Goal: Communication & Community: Connect with others

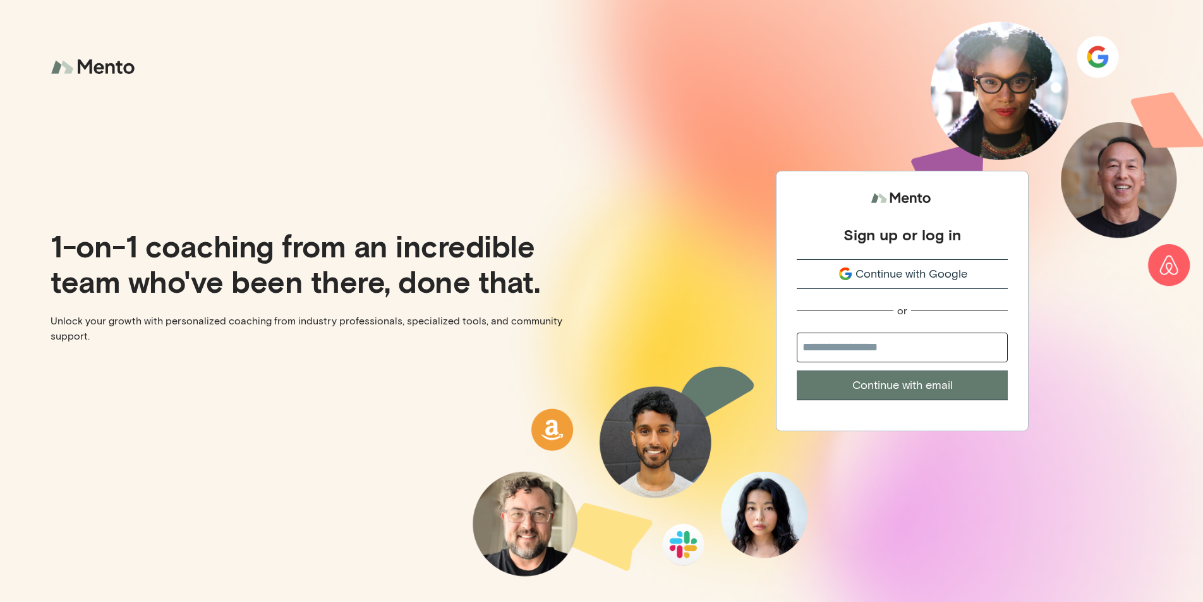
click at [849, 280] on icon "submit" at bounding box center [845, 273] width 15 height 15
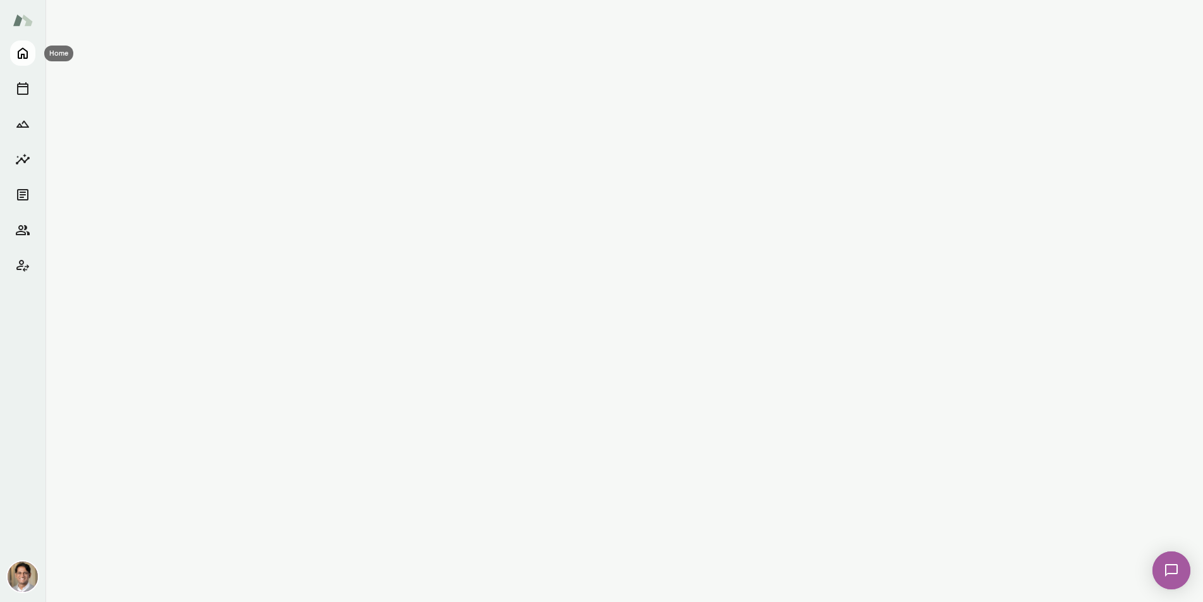
click at [16, 53] on icon "Home" at bounding box center [22, 53] width 15 height 15
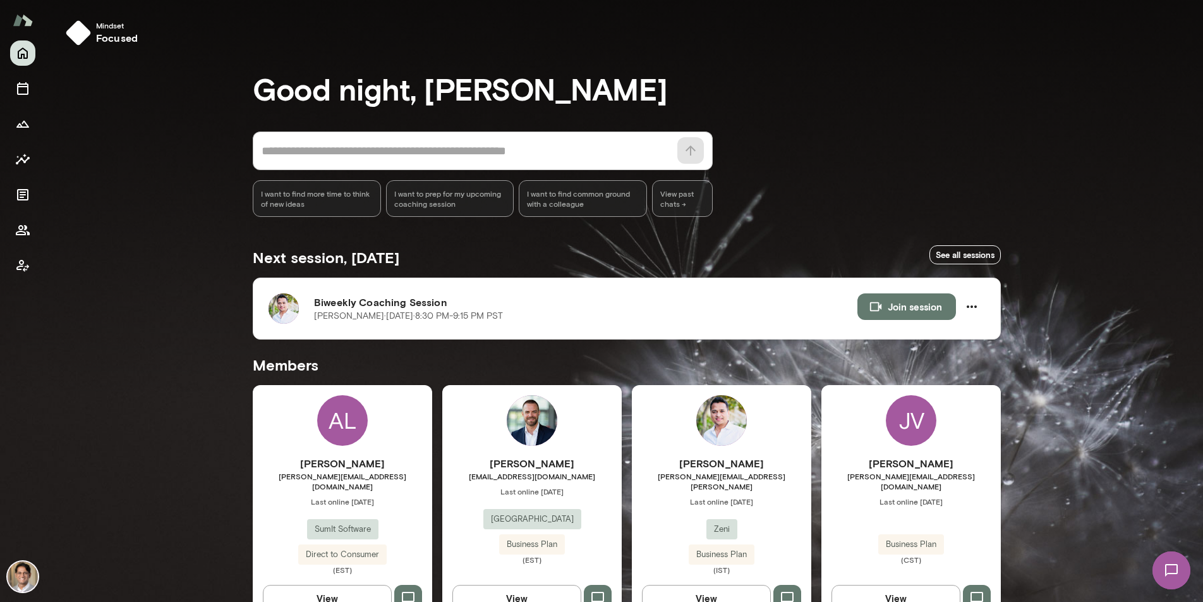
scroll to position [176, 0]
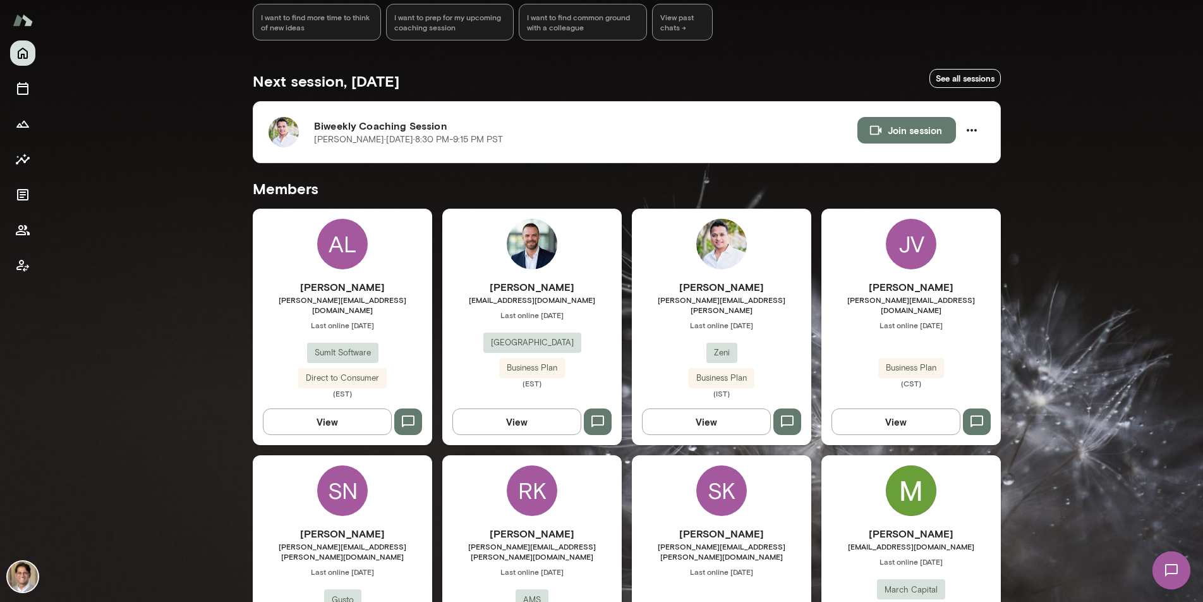
click at [679, 281] on h6 "Mangesh Garud" at bounding box center [722, 286] width 180 height 15
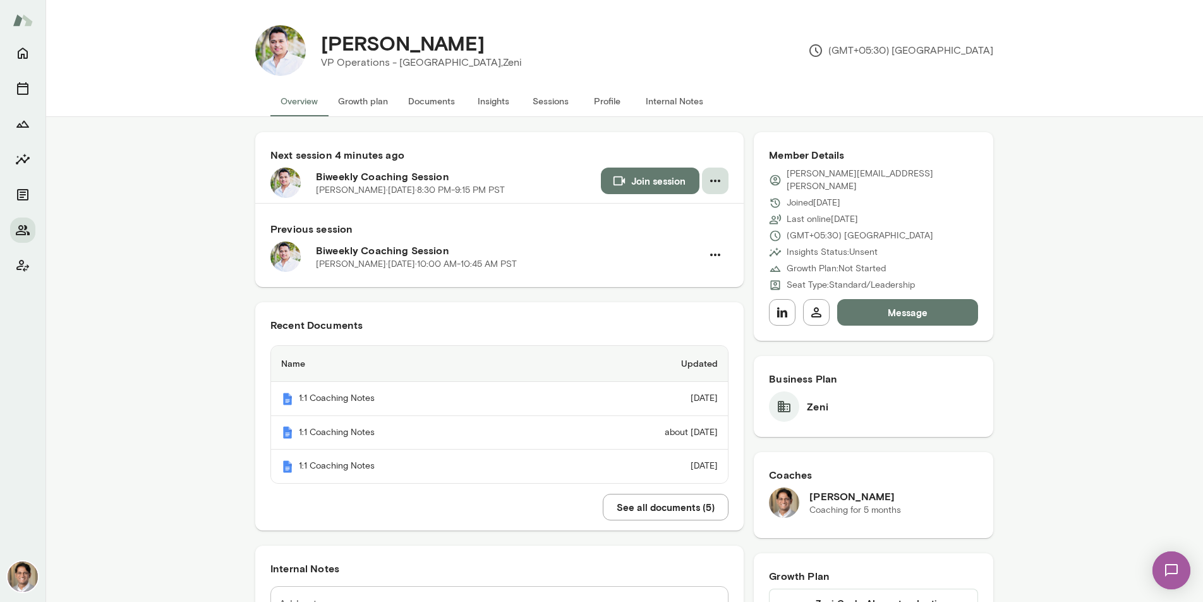
click at [714, 174] on icon "button" at bounding box center [715, 180] width 15 height 15
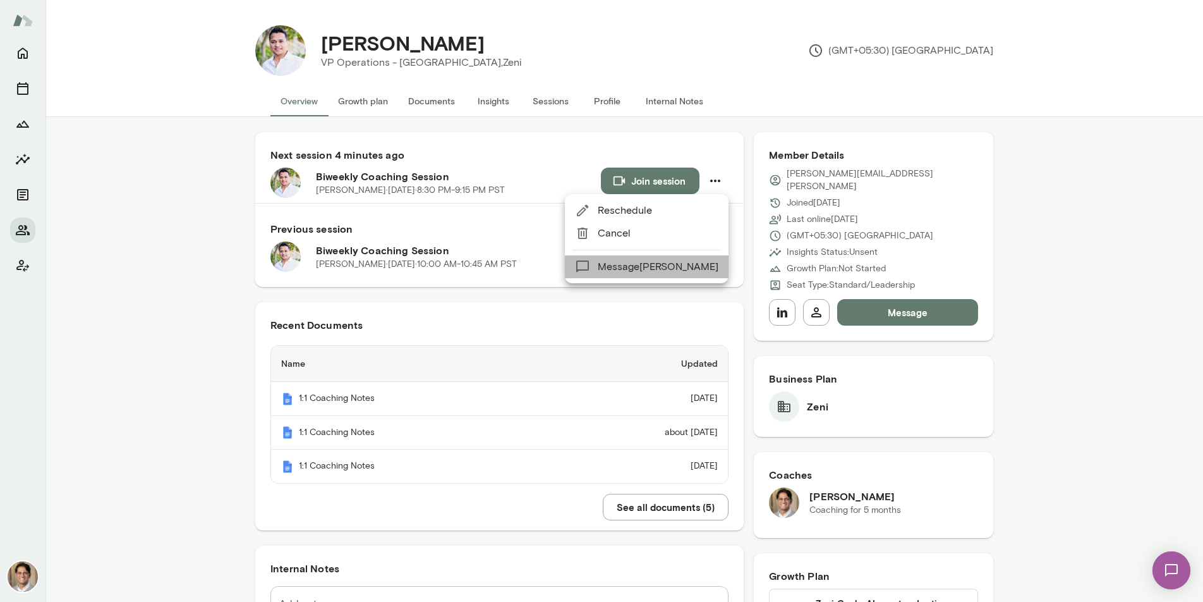
click at [667, 276] on li "Message Mangesh Garud" at bounding box center [647, 266] width 164 height 23
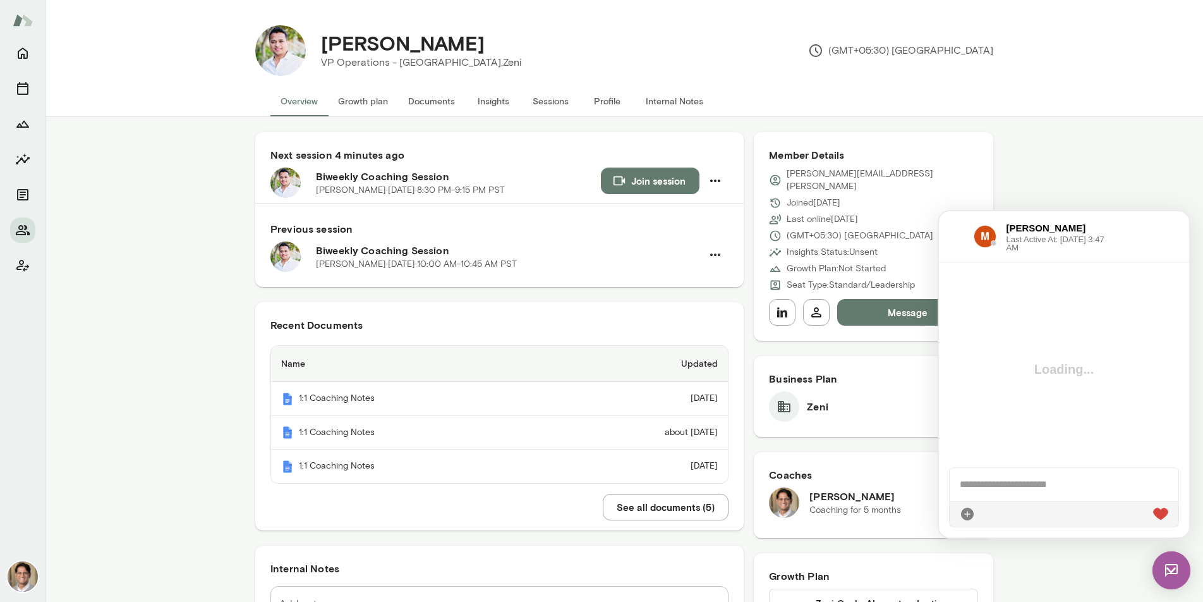
scroll to position [494, 0]
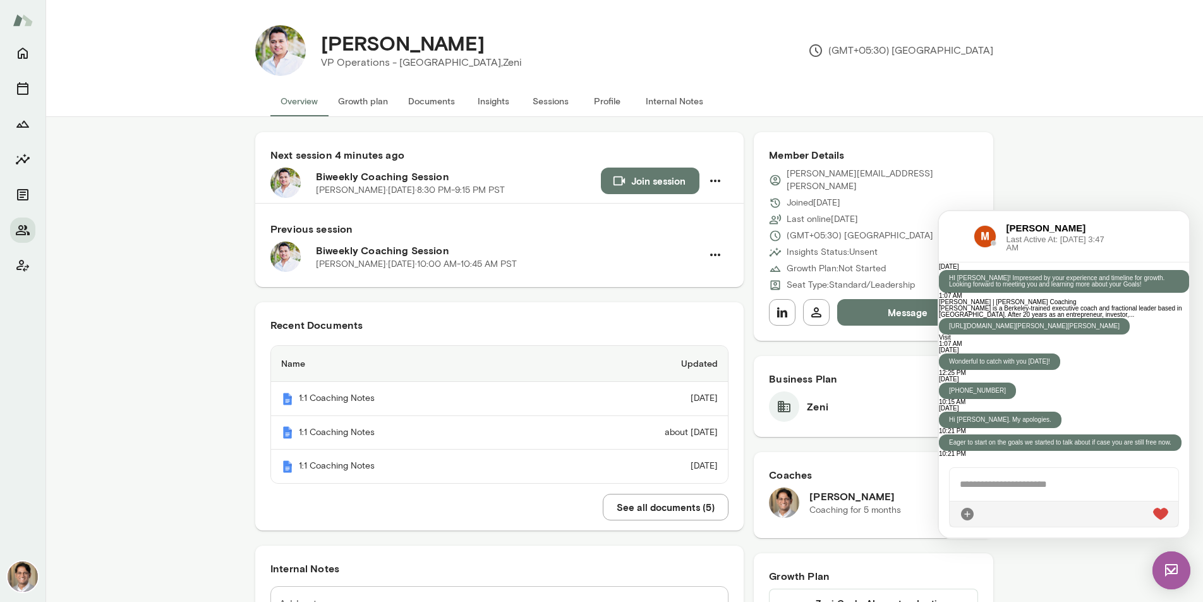
click at [1072, 486] on div at bounding box center [1064, 484] width 229 height 33
click at [1076, 493] on div at bounding box center [1064, 484] width 229 height 33
click at [1016, 481] on div "**********" at bounding box center [1064, 484] width 229 height 33
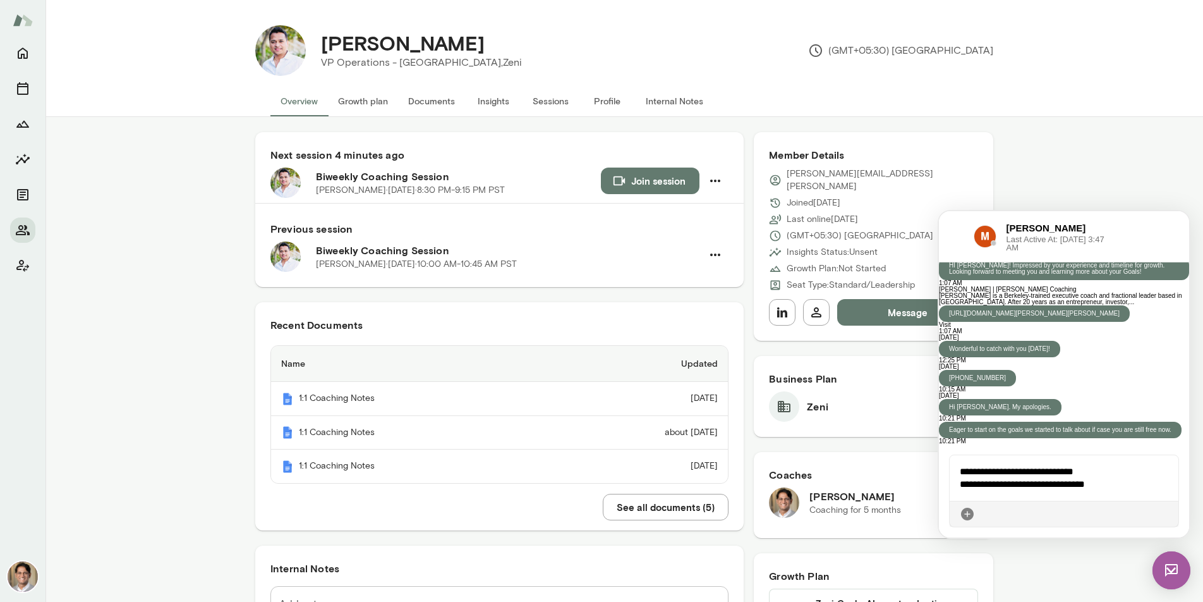
click at [1169, 514] on icon at bounding box center [1169, 514] width 0 height 0
